Goal: Find specific page/section: Find specific page/section

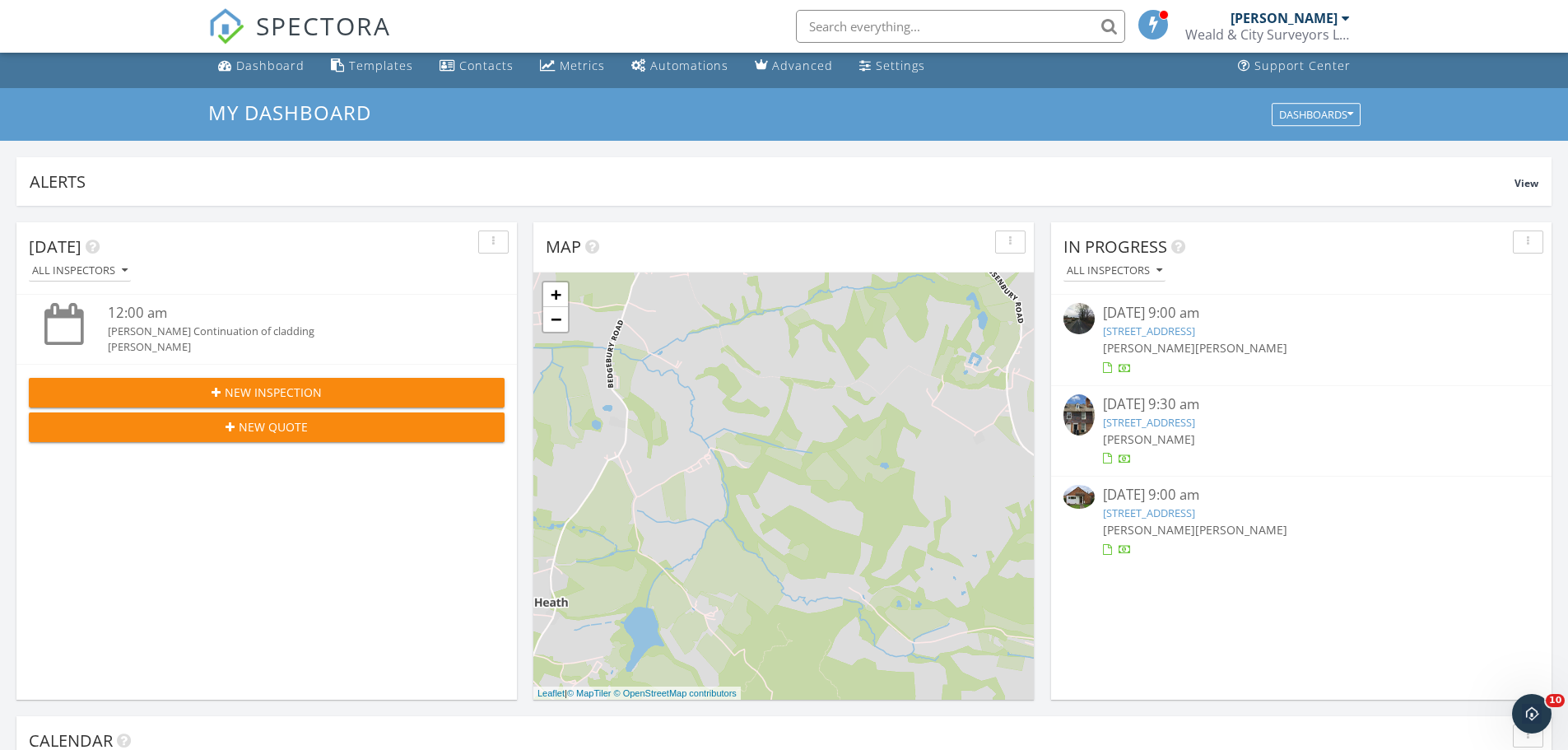
scroll to position [11, 0]
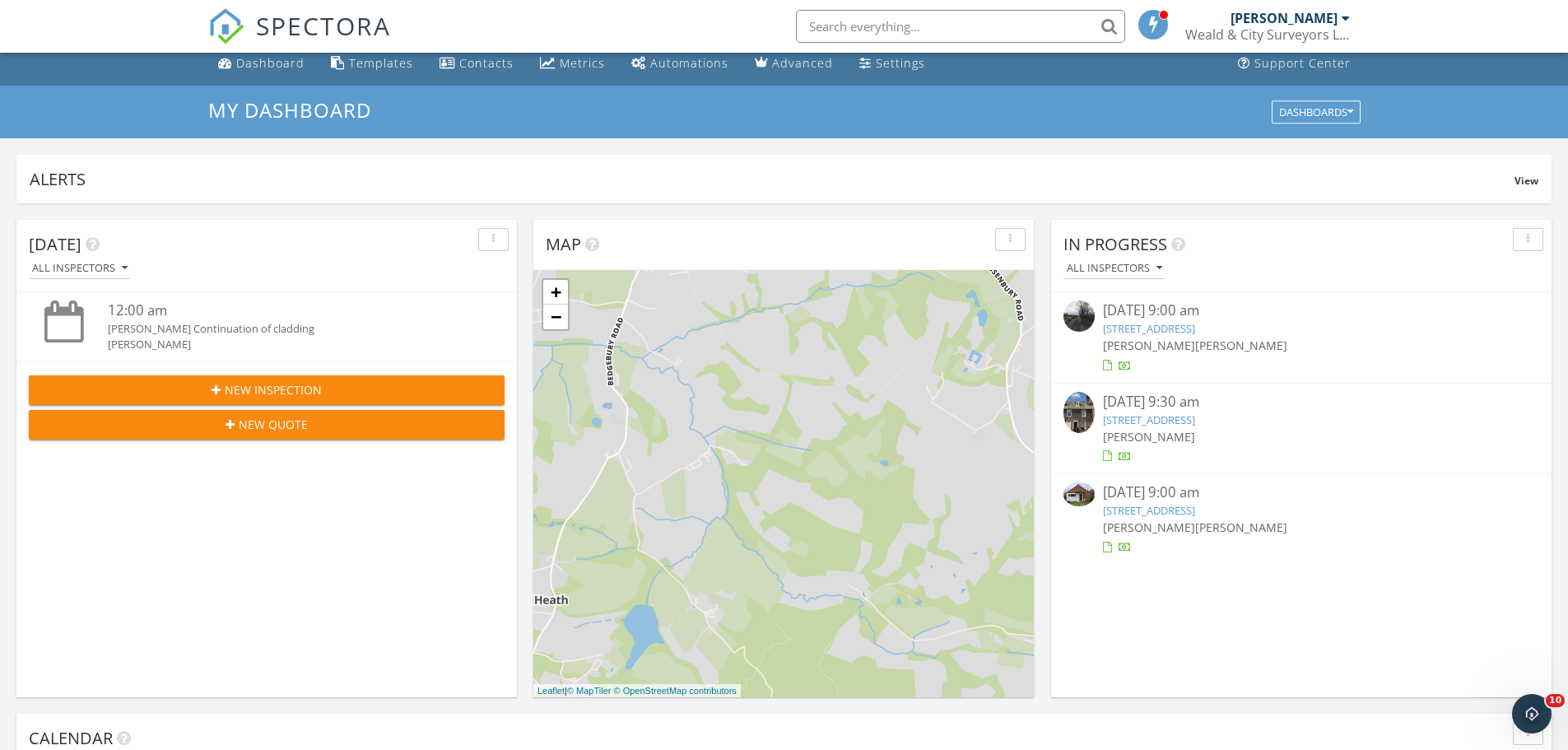
click at [995, 35] on input "text" at bounding box center [961, 26] width 329 height 33
type input "max"
